Goal: Task Accomplishment & Management: Use online tool/utility

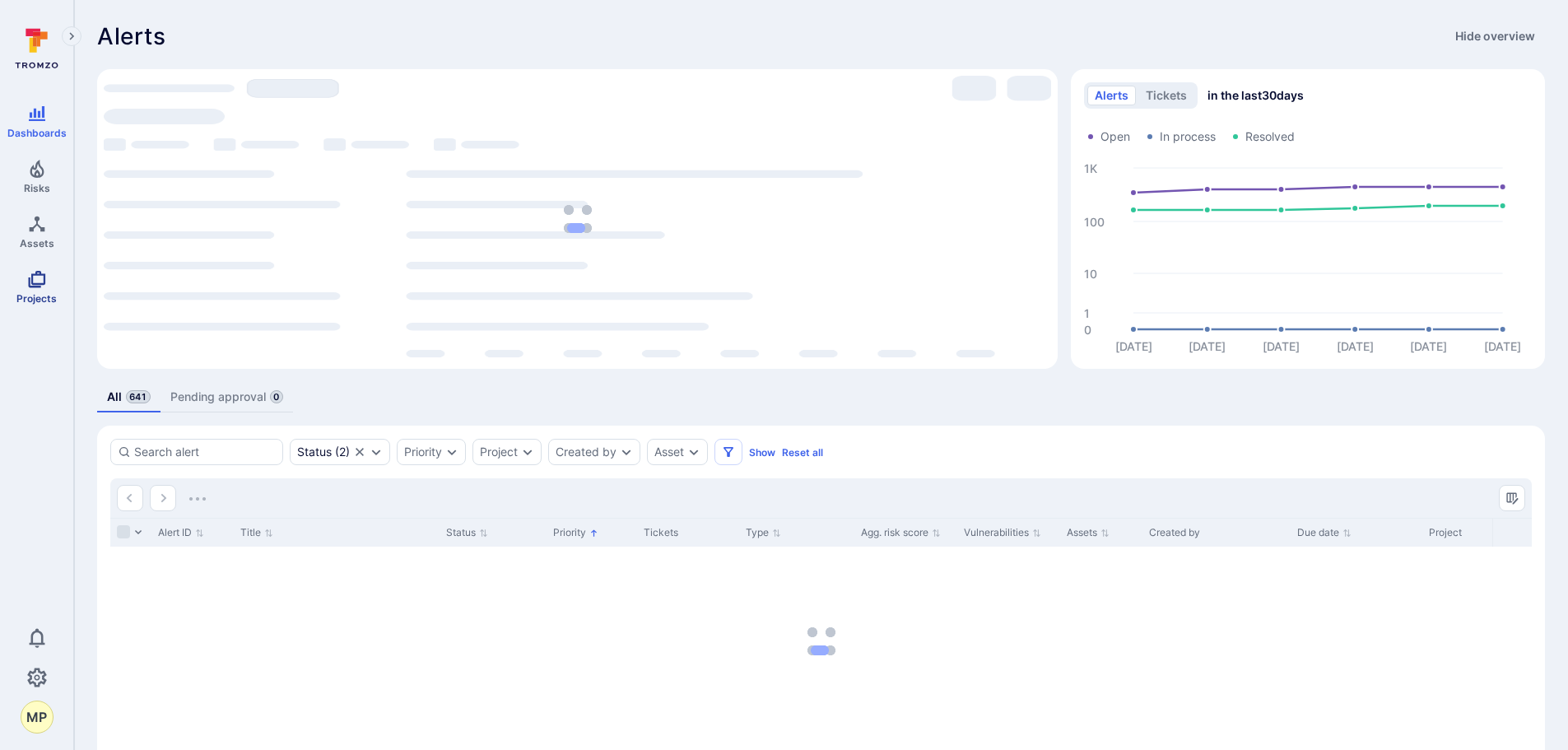
click at [29, 278] on icon "Projects" at bounding box center [37, 280] width 17 height 17
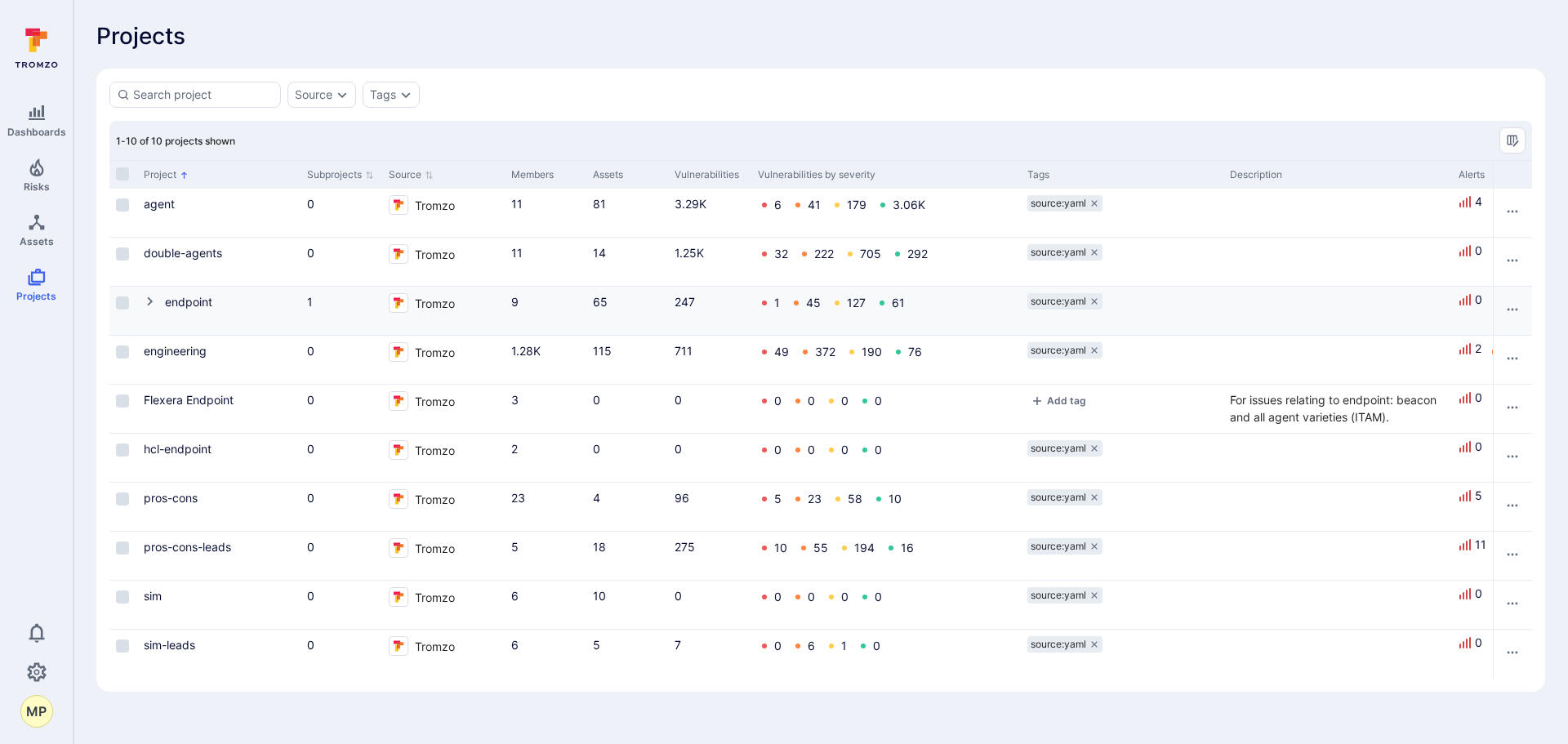
click at [153, 304] on icon "Cell for Project" at bounding box center [150, 301] width 13 height 13
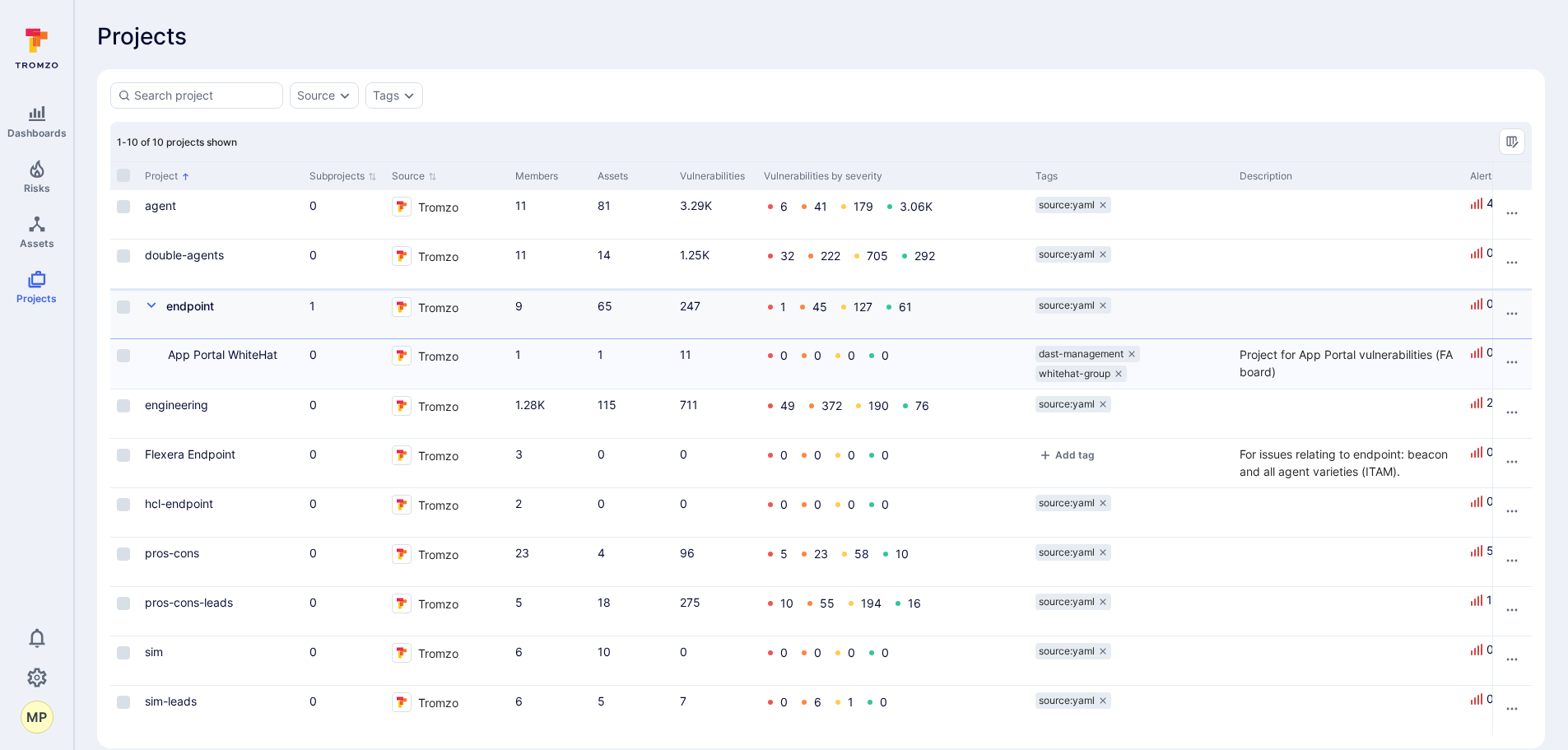
click at [150, 304] on icon "Cell for Project" at bounding box center [152, 305] width 13 height 13
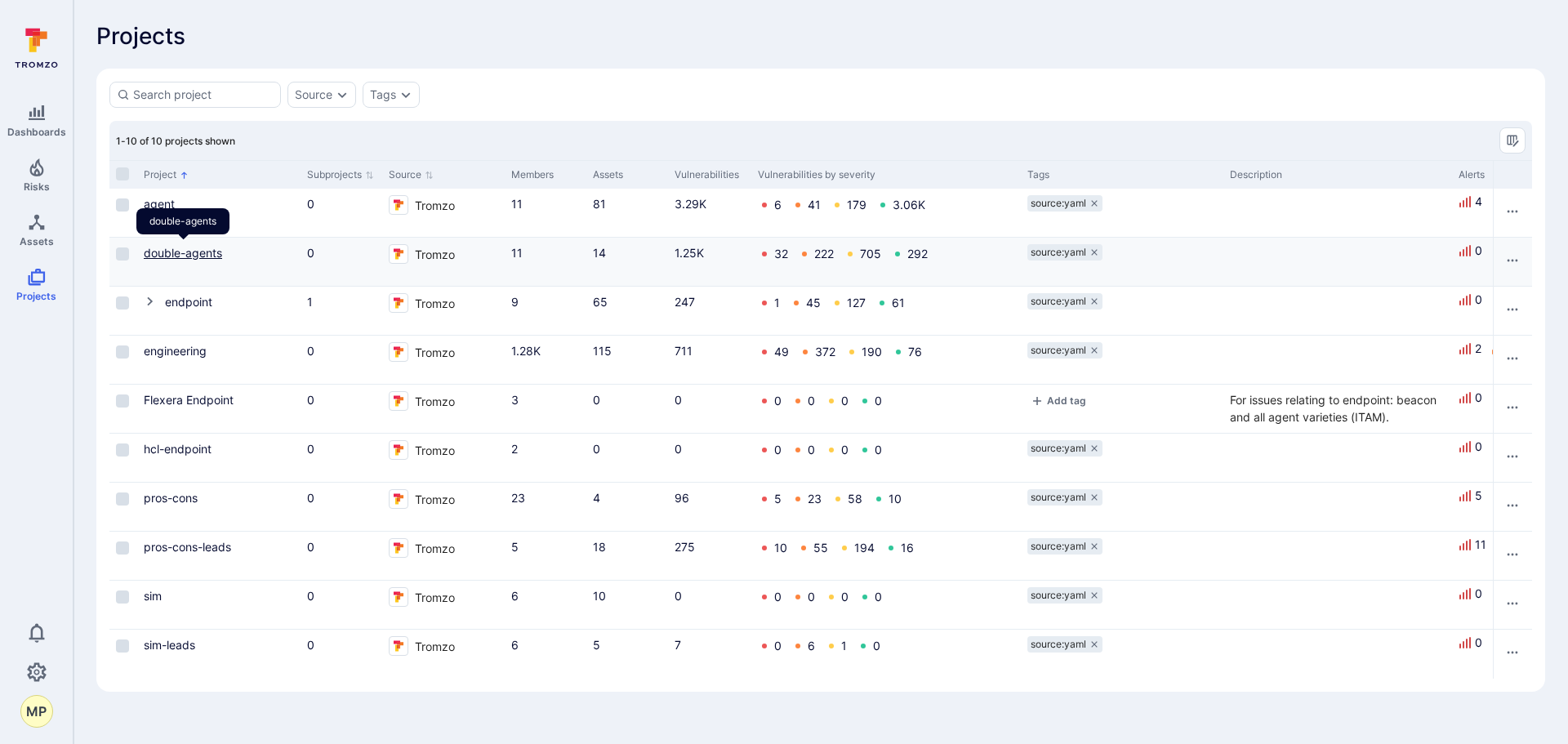
click at [200, 255] on link "double-agents" at bounding box center [183, 252] width 79 height 14
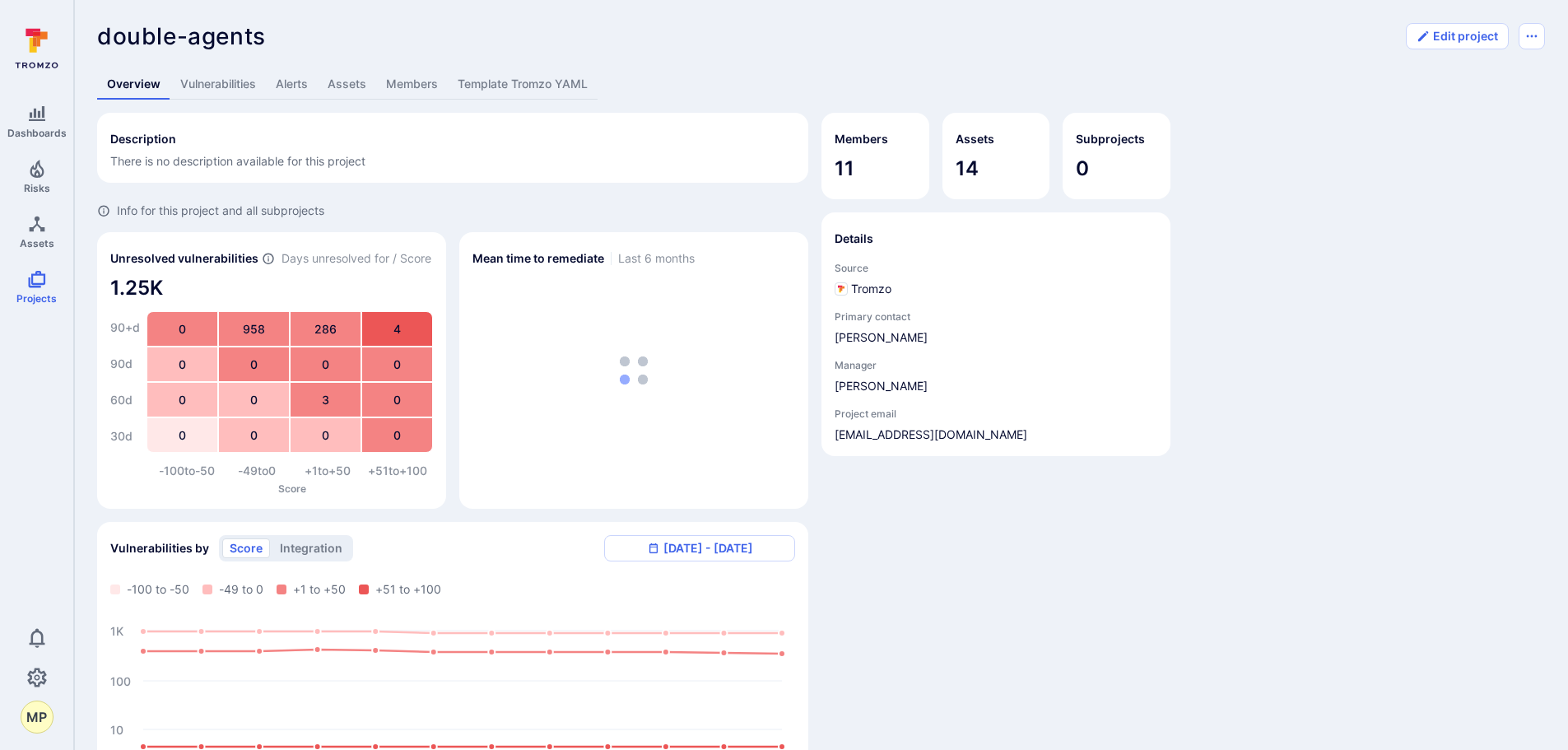
click at [216, 78] on link "Vulnerabilities" at bounding box center [218, 84] width 96 height 30
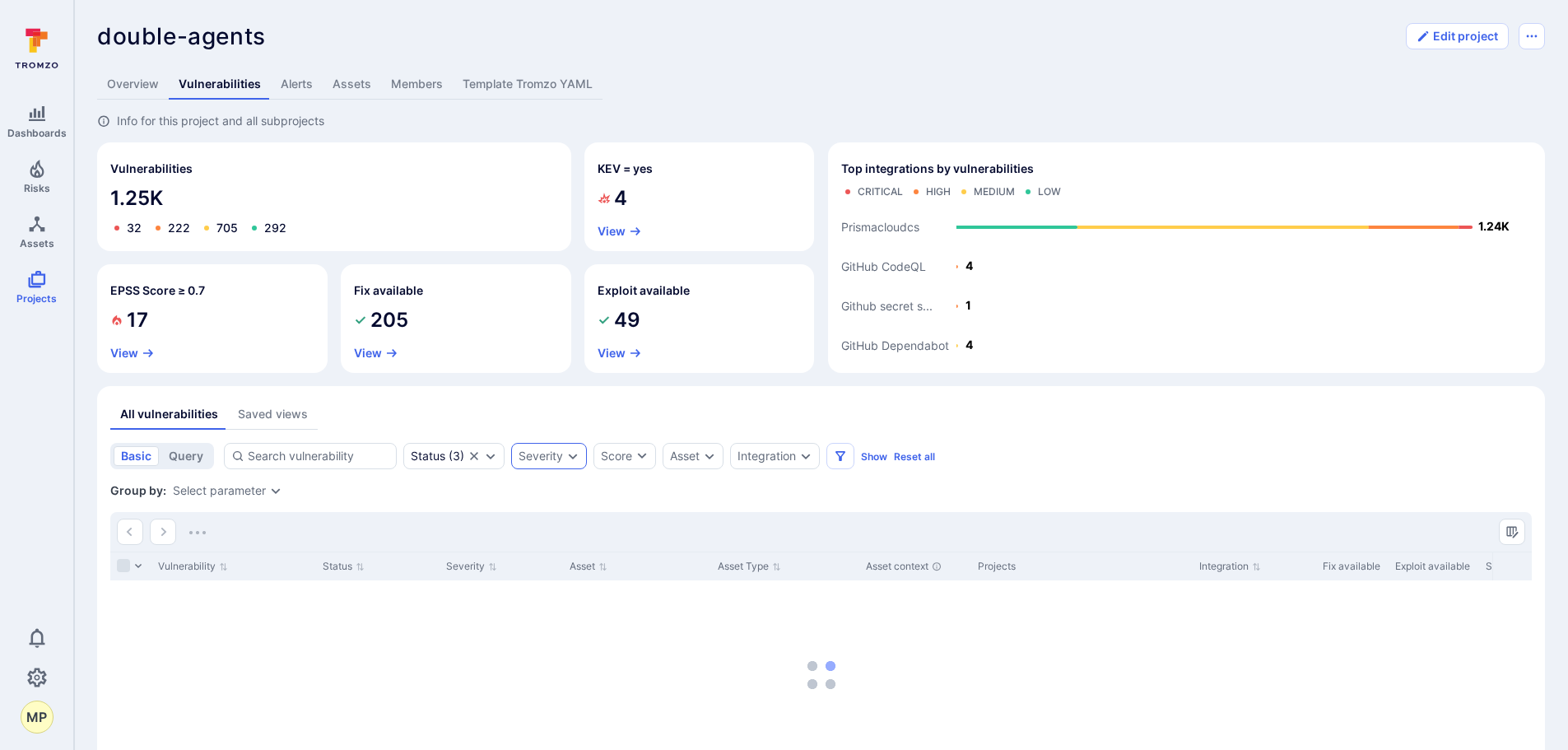
click at [575, 460] on icon "Expand dropdown" at bounding box center [573, 456] width 13 height 13
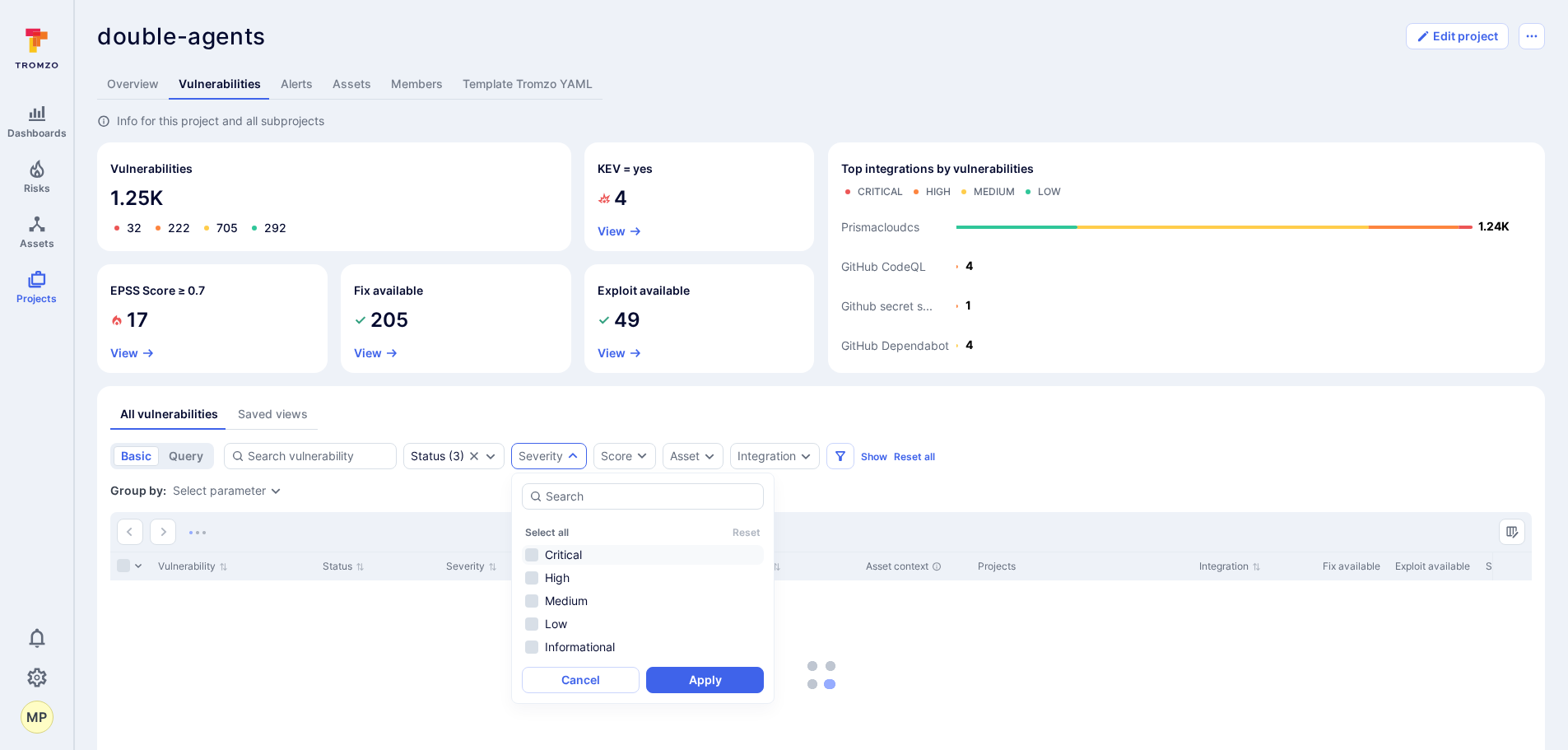
click at [552, 555] on li "Critical" at bounding box center [642, 555] width 242 height 20
click at [725, 679] on button "Apply" at bounding box center [705, 680] width 118 height 26
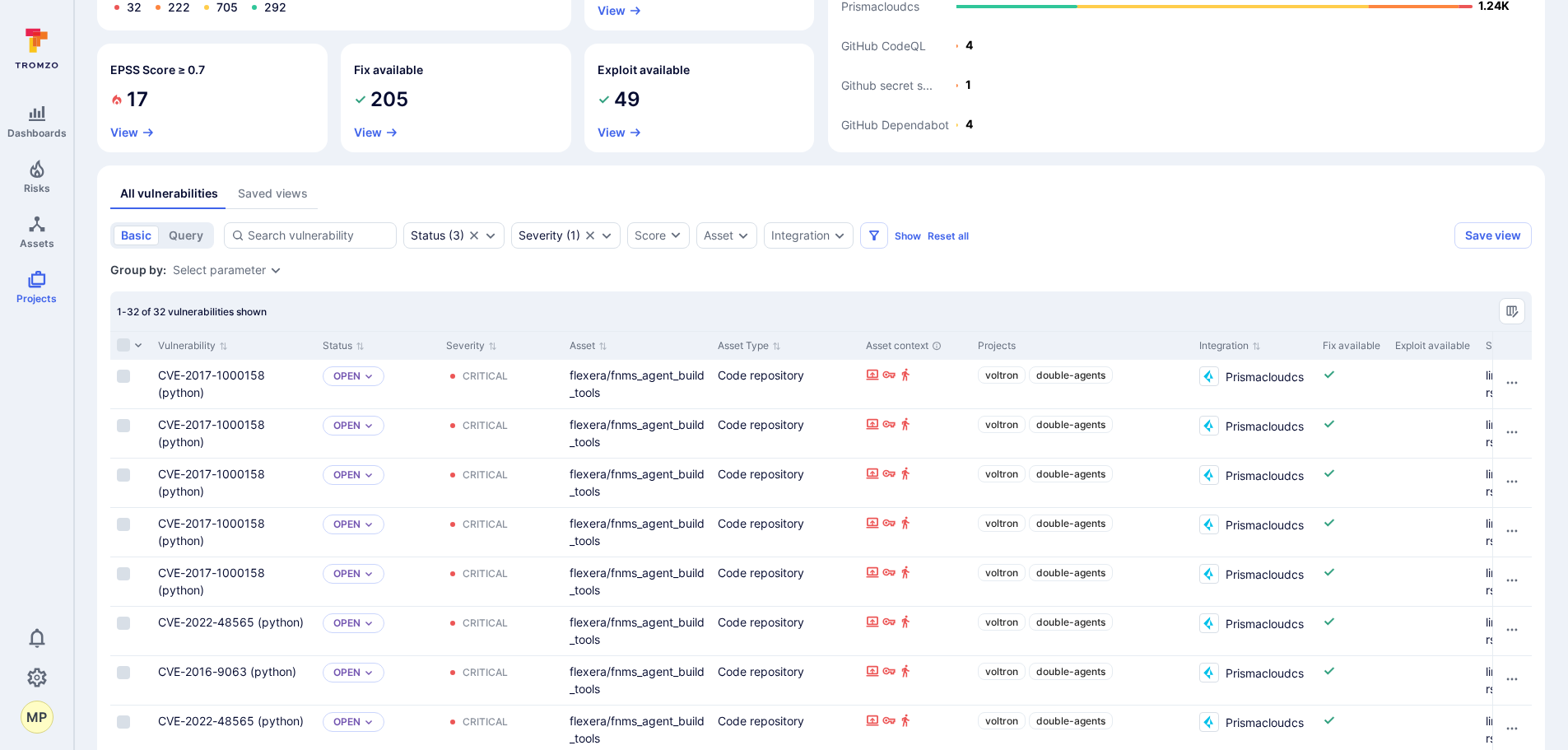
scroll to position [247, 0]
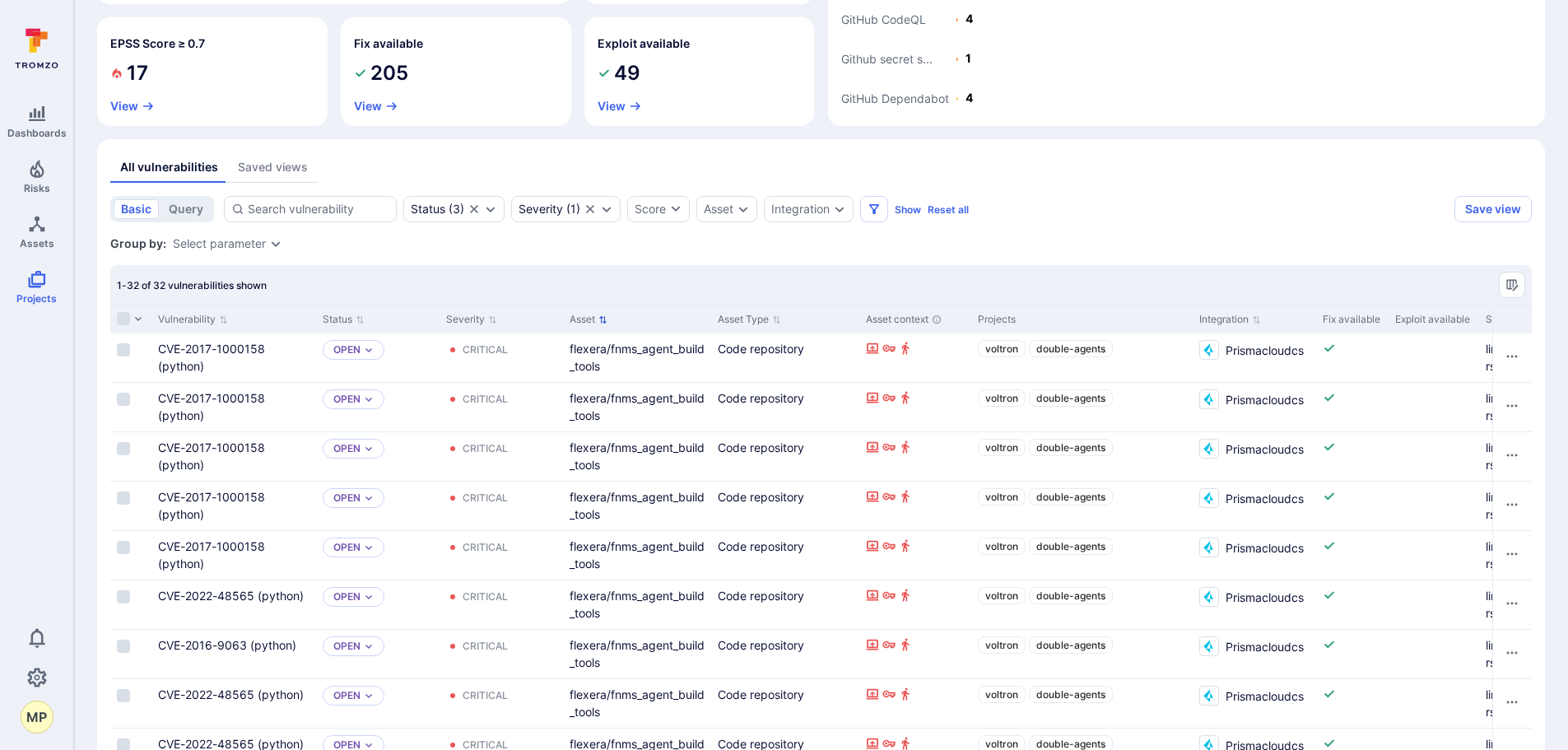
click at [600, 320] on icon "Sort by Asset" at bounding box center [603, 320] width 9 height 9
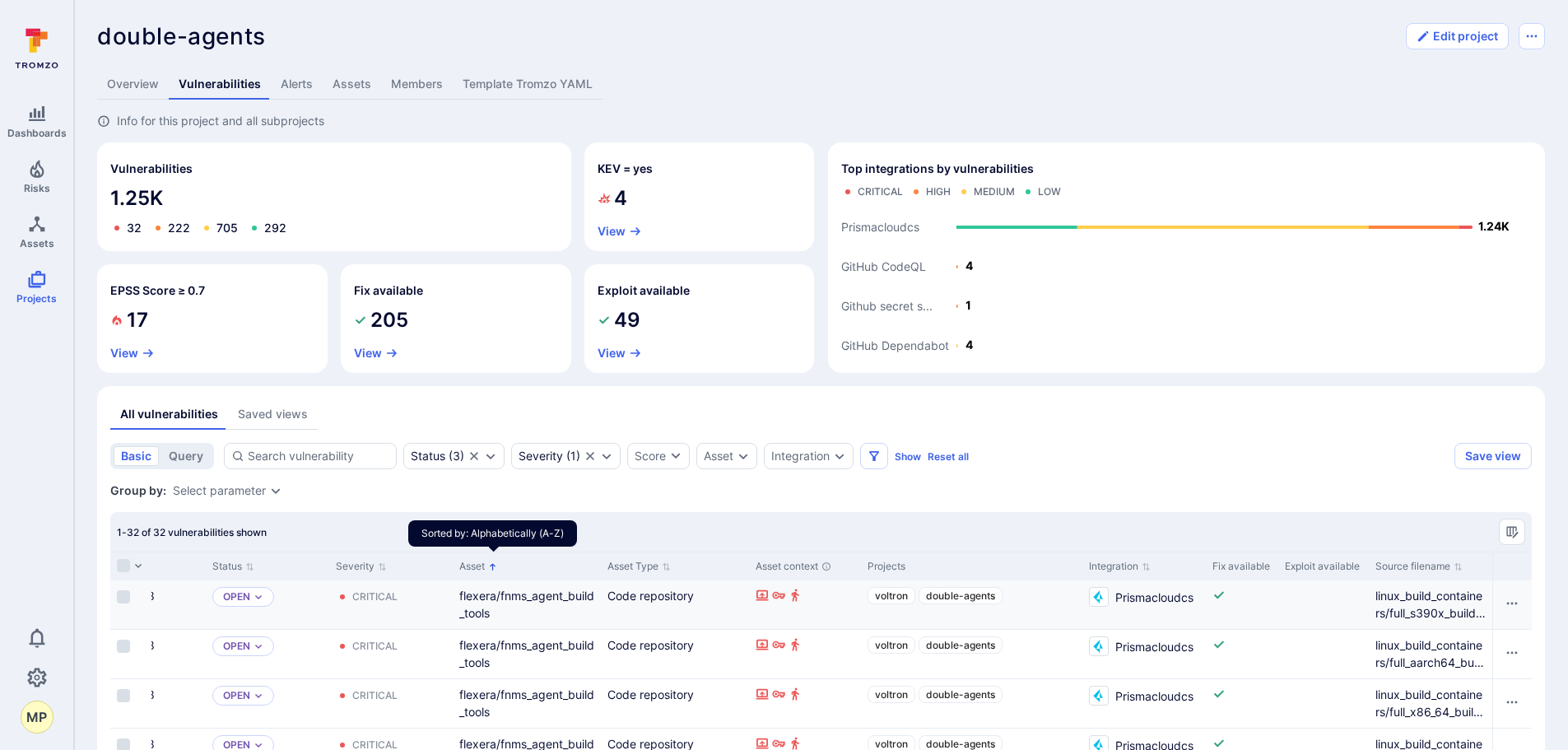
drag, startPoint x: 1489, startPoint y: 567, endPoint x: 1436, endPoint y: 606, distance: 65.8
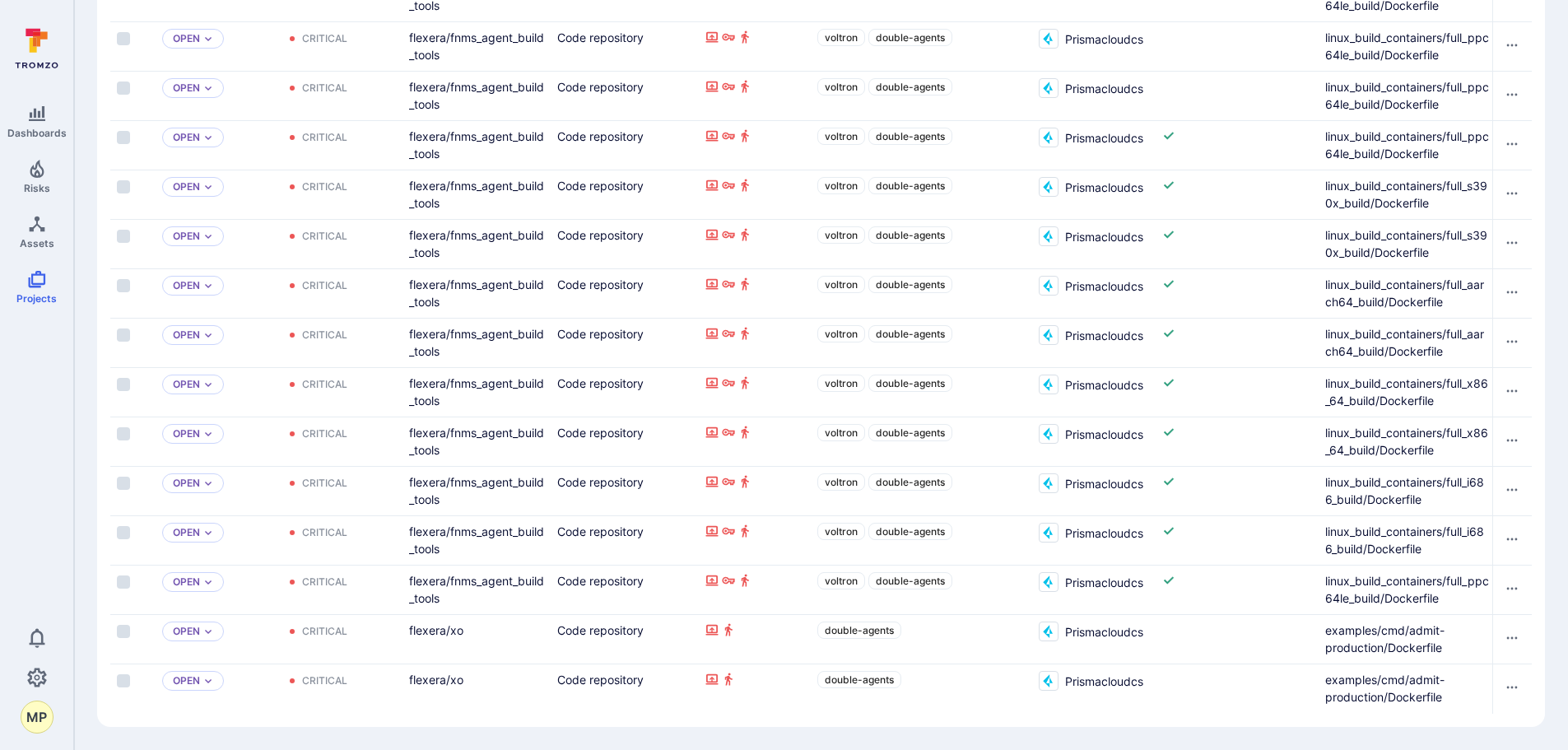
scroll to position [0, 164]
